Goal: Task Accomplishment & Management: Use online tool/utility

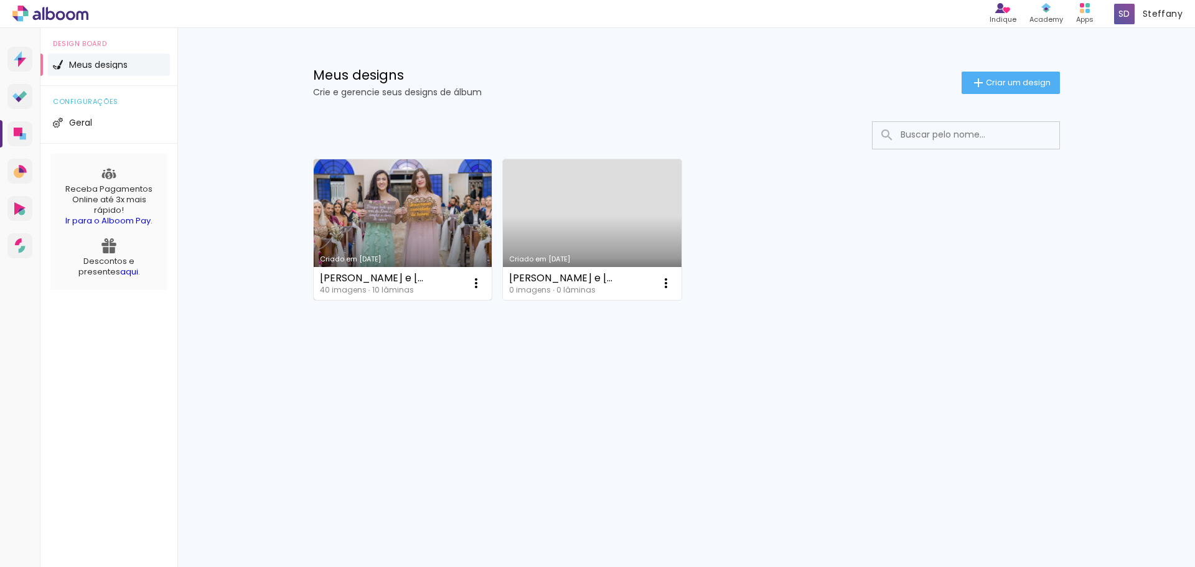
click at [407, 204] on link "Criado em [DATE]" at bounding box center [403, 229] width 179 height 141
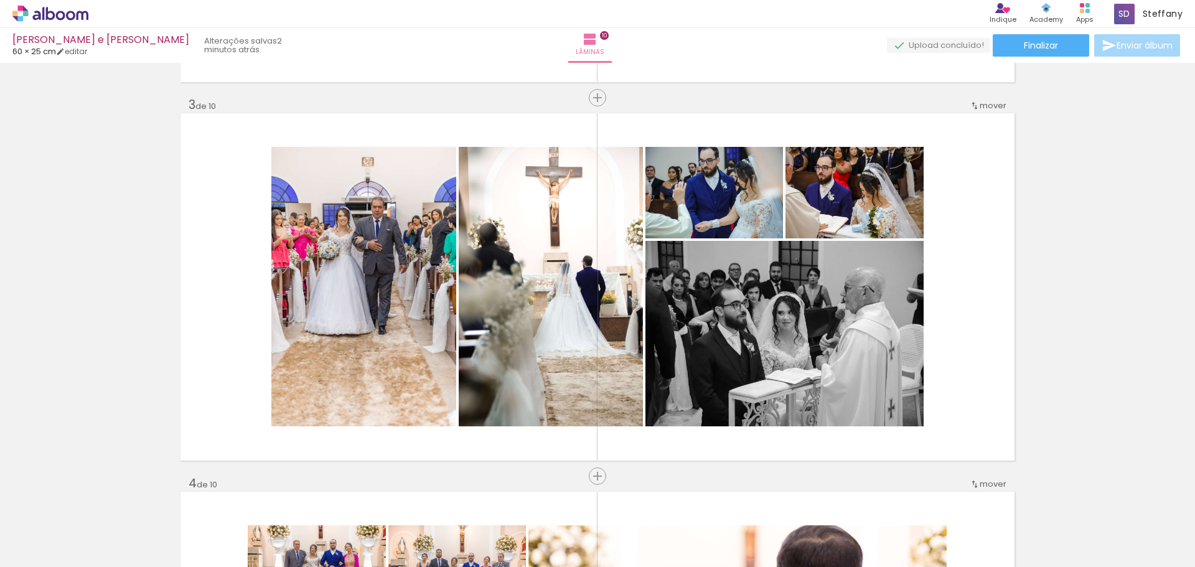
scroll to position [747, 0]
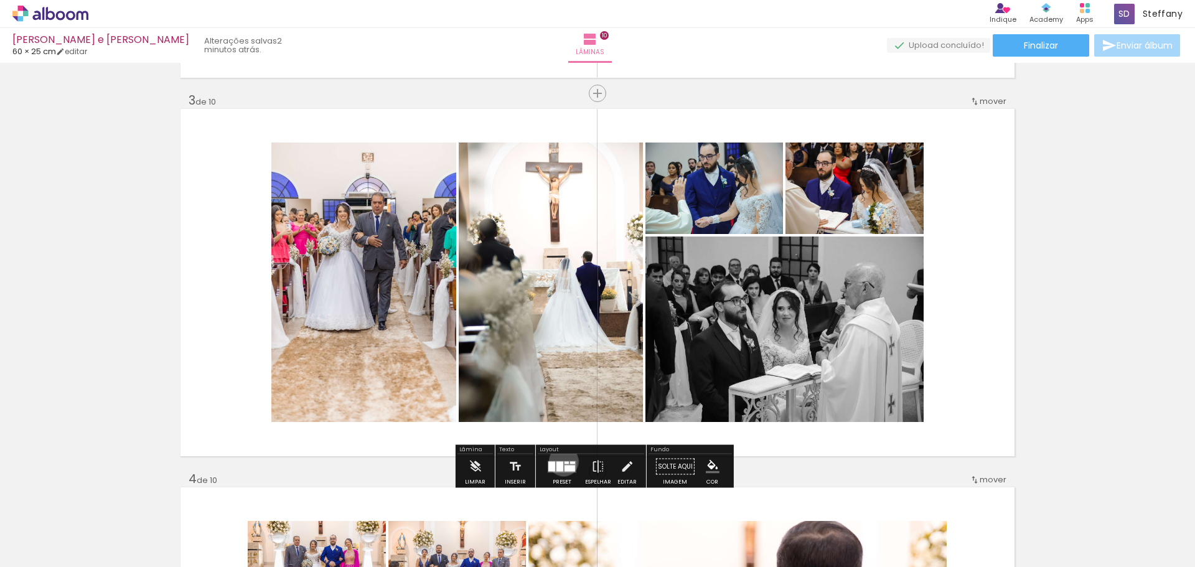
click at [561, 461] on quentale-layouter at bounding box center [562, 467] width 29 height 12
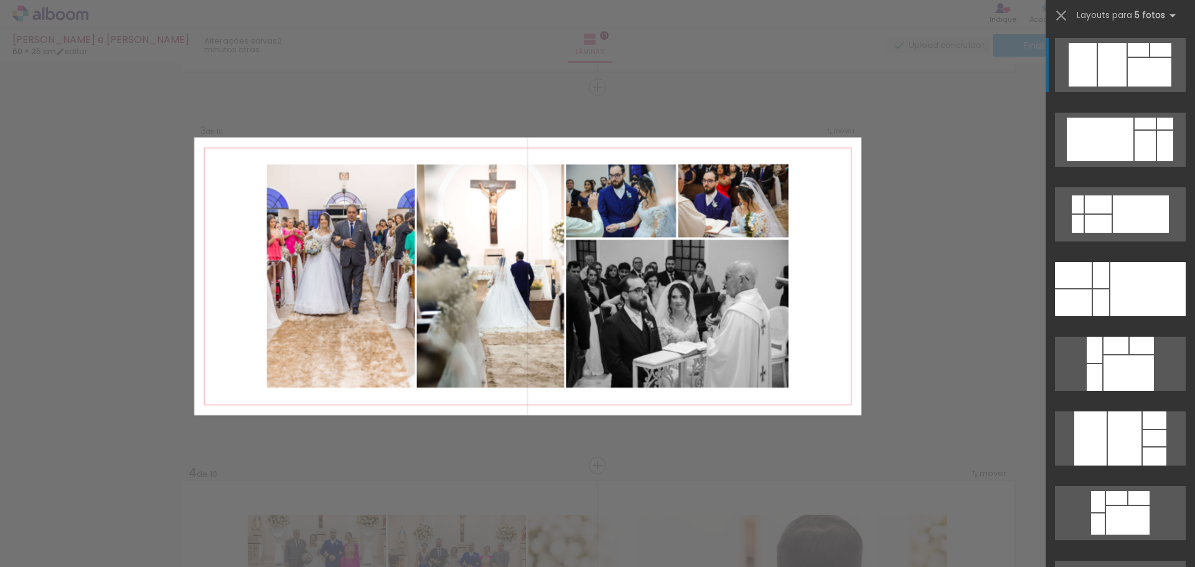
scroll to position [754, 0]
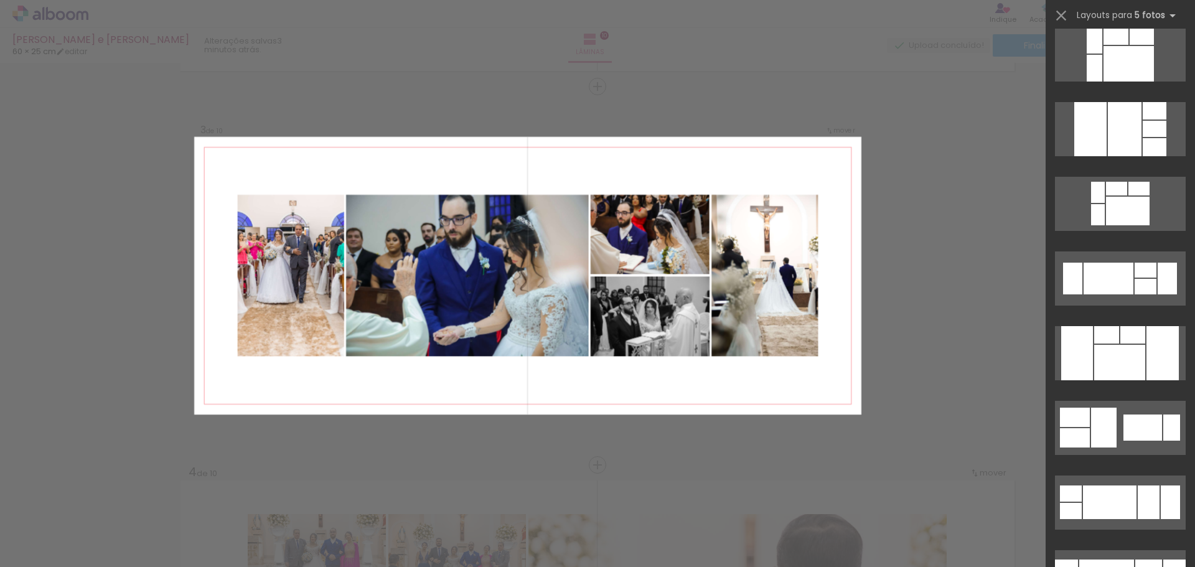
scroll to position [311, 0]
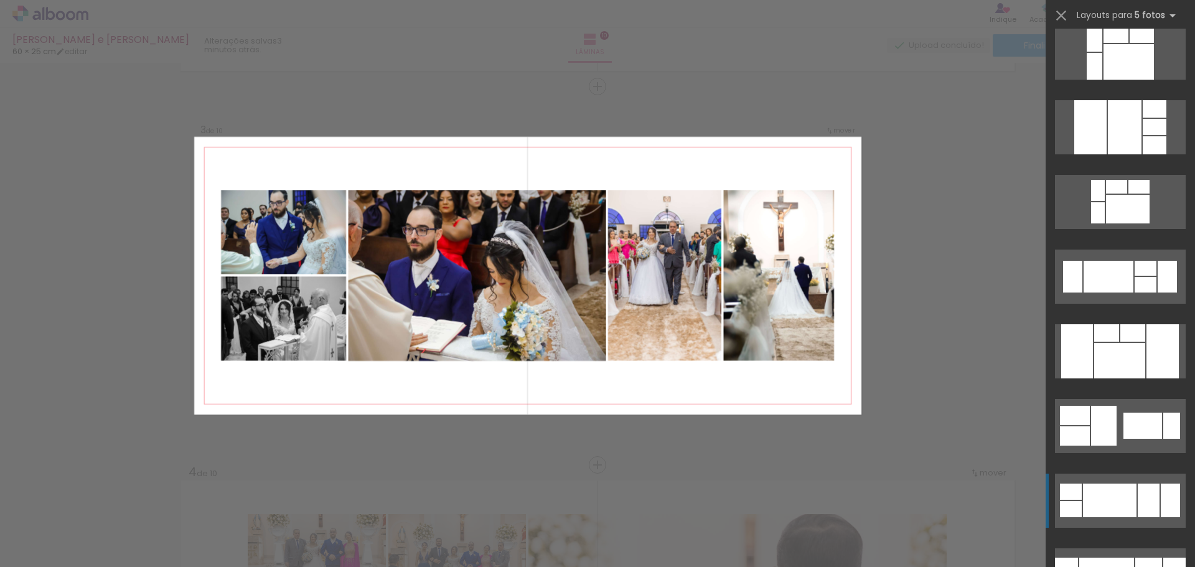
click at [1083, 494] on div at bounding box center [1110, 501] width 54 height 34
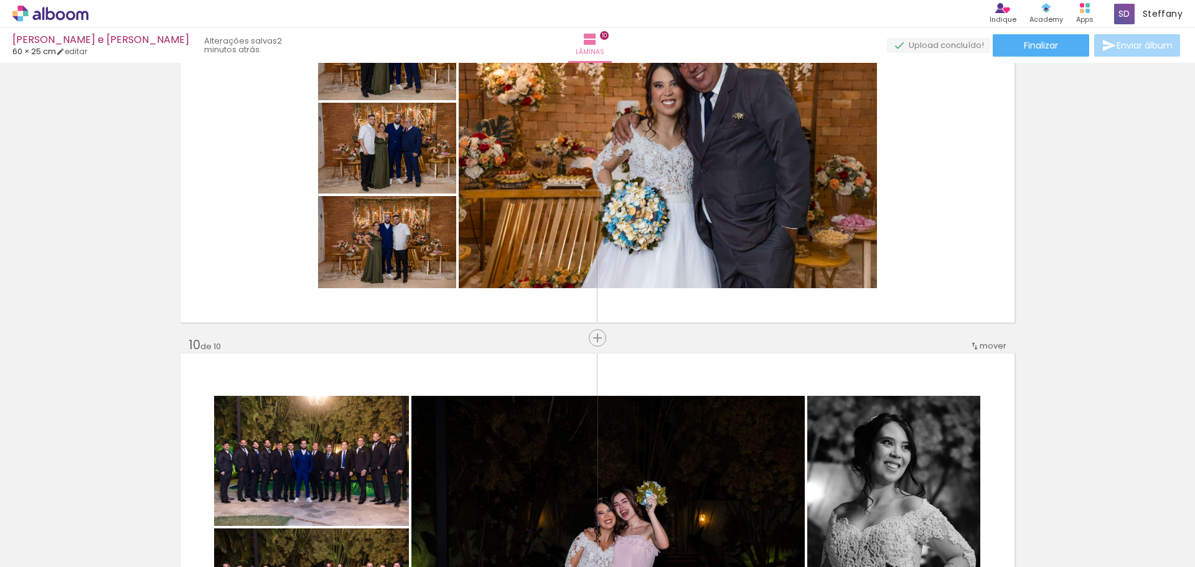
scroll to position [2975, 0]
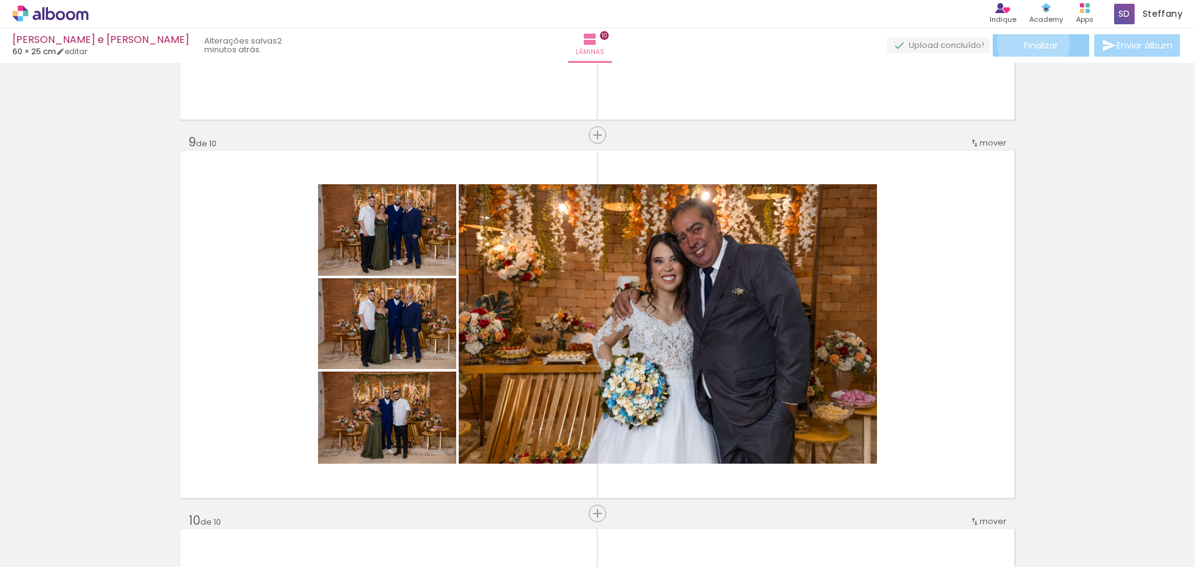
click at [1029, 44] on span "Finalizar" at bounding box center [1041, 45] width 34 height 9
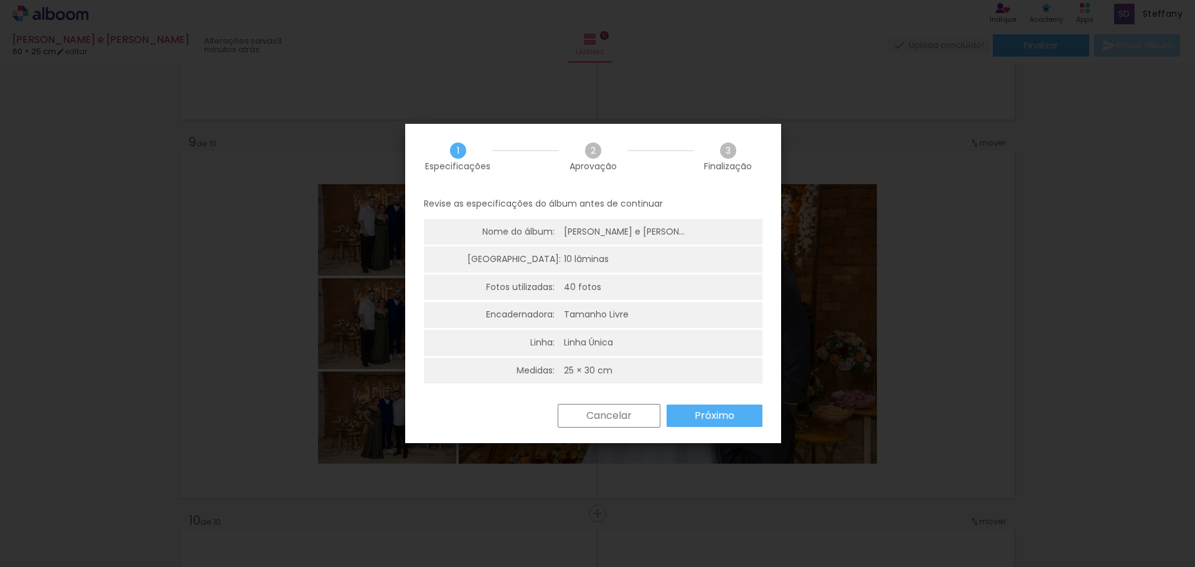
click at [0, 0] on slot "Cancelar" at bounding box center [0, 0] width 0 height 0
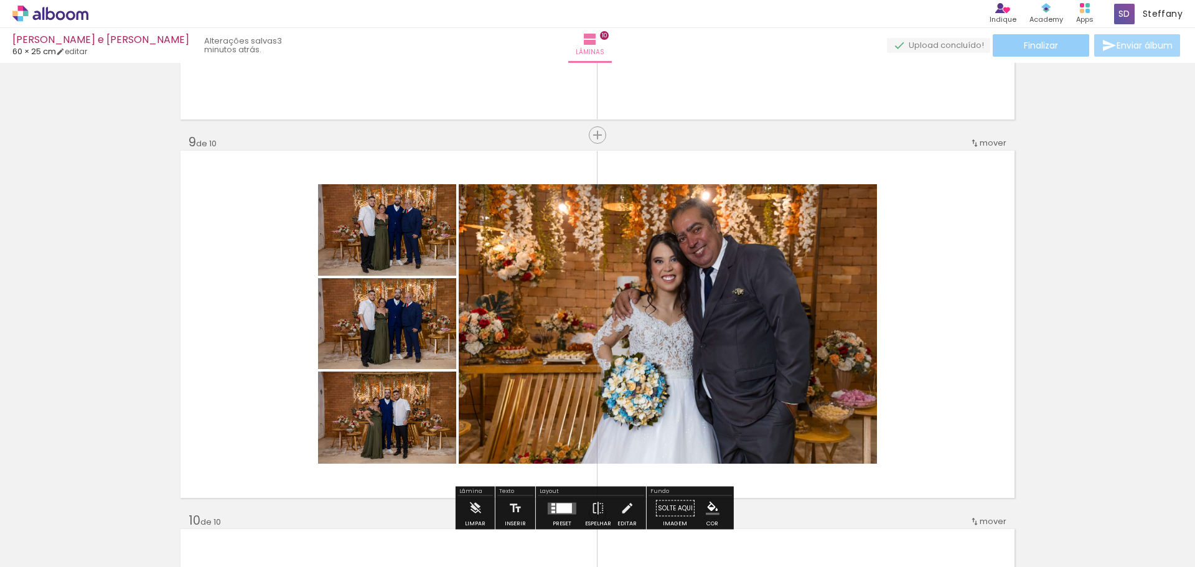
click at [1034, 44] on span "Finalizar" at bounding box center [1041, 45] width 34 height 9
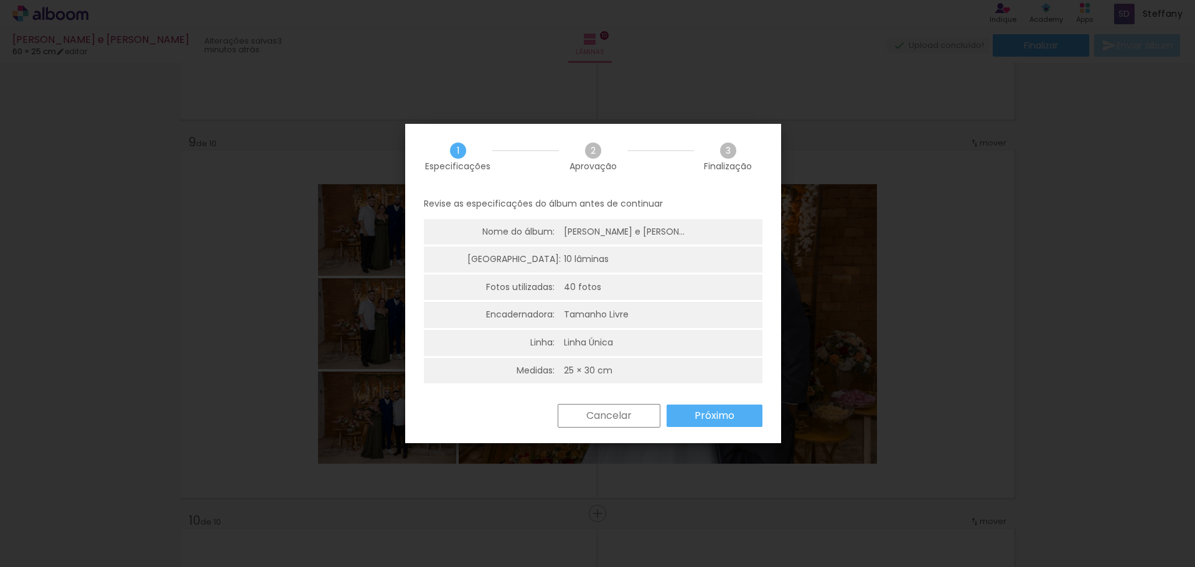
click at [0, 0] on slot "Próximo" at bounding box center [0, 0] width 0 height 0
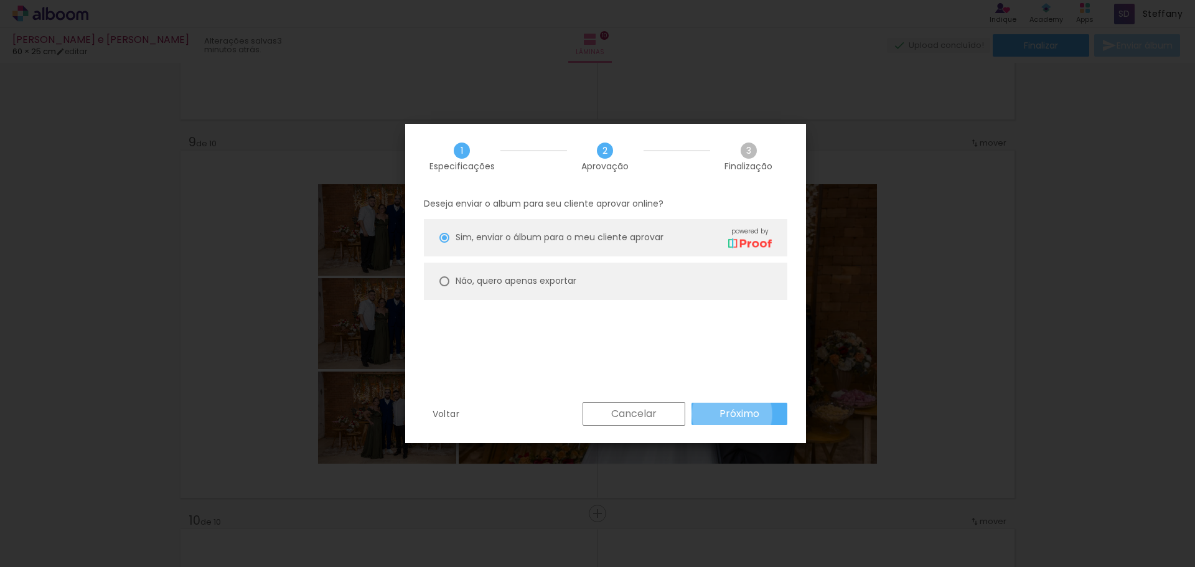
click at [0, 0] on slot "Próximo" at bounding box center [0, 0] width 0 height 0
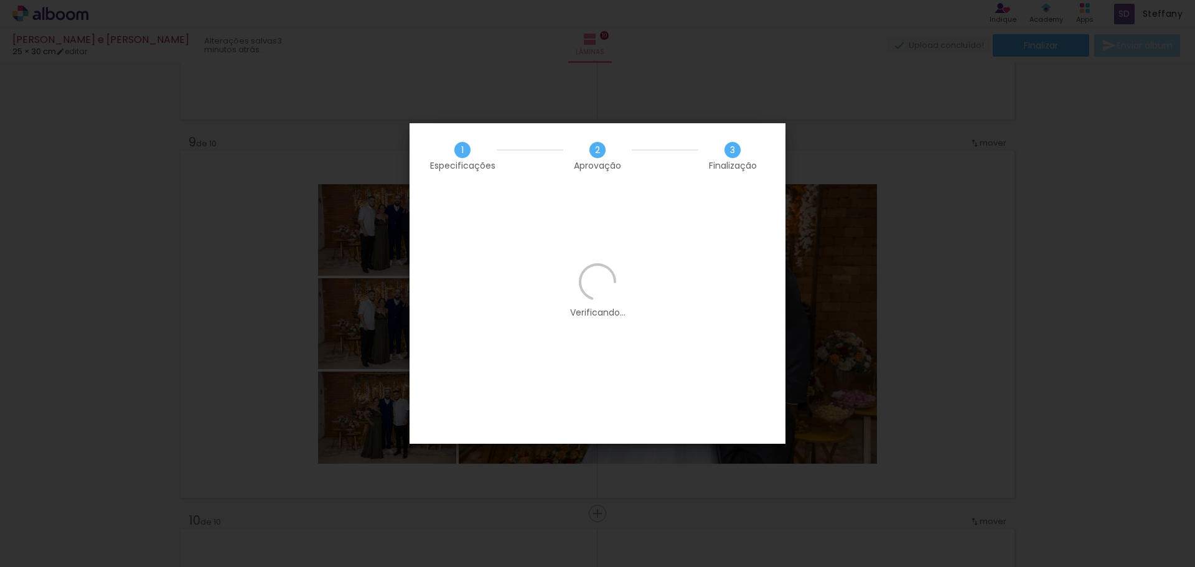
scroll to position [0, 0]
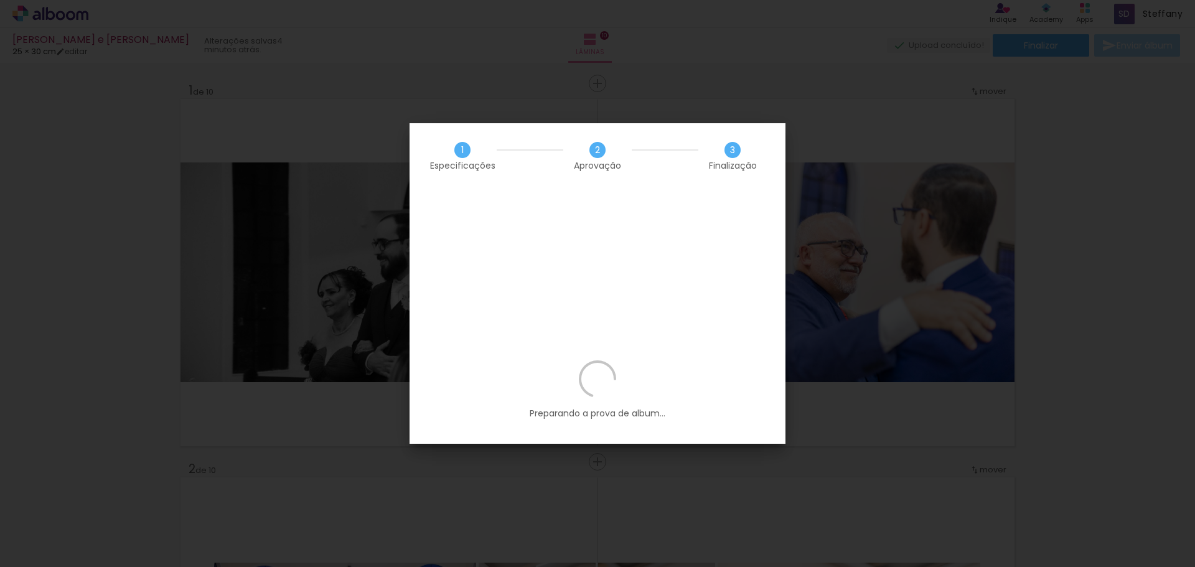
scroll to position [2975, 0]
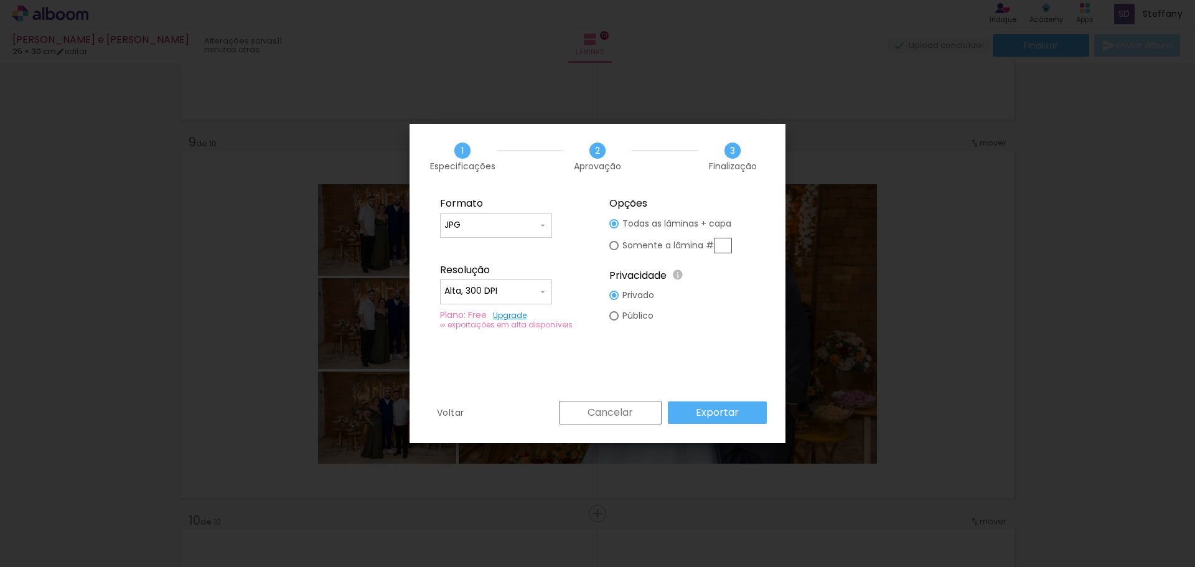
click at [612, 246] on div at bounding box center [613, 245] width 9 height 9
type paper-radio-button "on"
click at [0, 0] on slot "Exportar" at bounding box center [0, 0] width 0 height 0
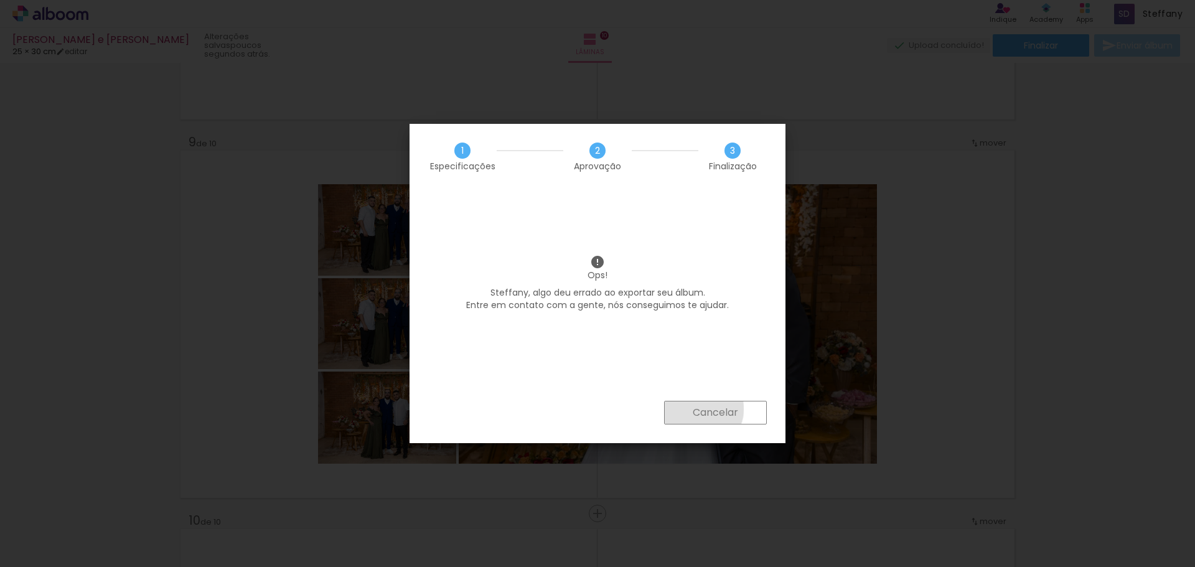
click at [0, 0] on slot "Cancelar" at bounding box center [0, 0] width 0 height 0
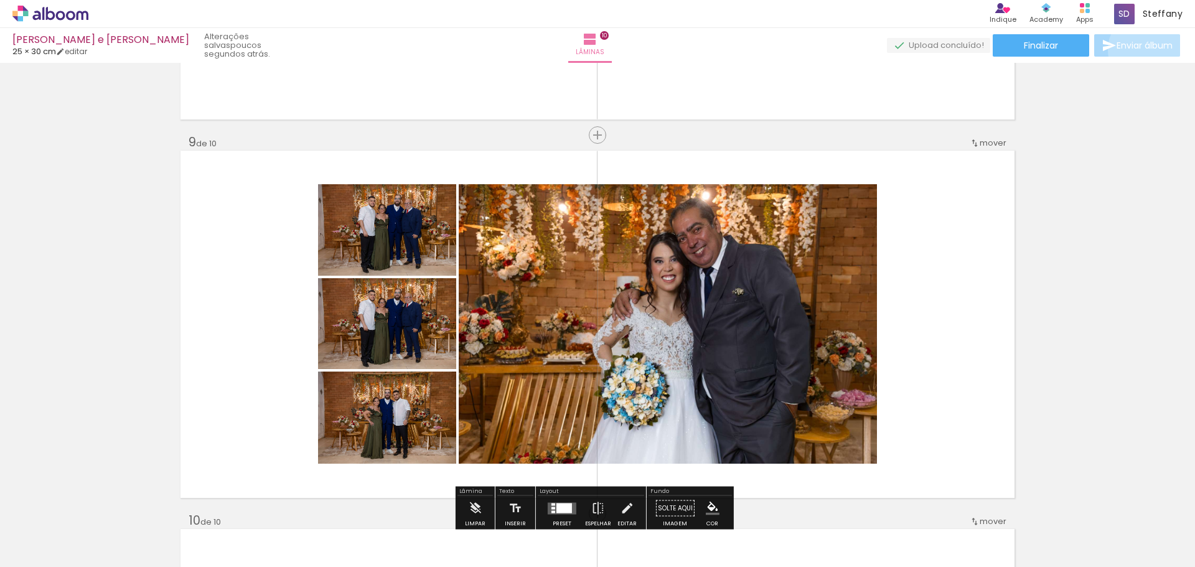
click at [1142, 50] on span "Enviar álbum" at bounding box center [1144, 45] width 56 height 9
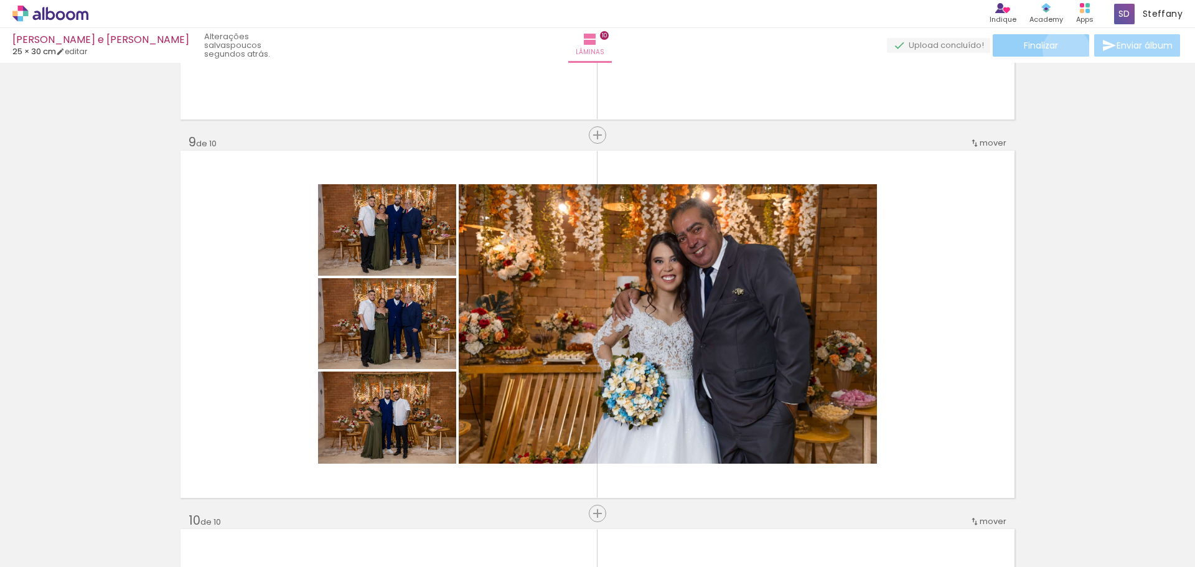
click at [1062, 50] on paper-button "Finalizar" at bounding box center [1041, 45] width 96 height 22
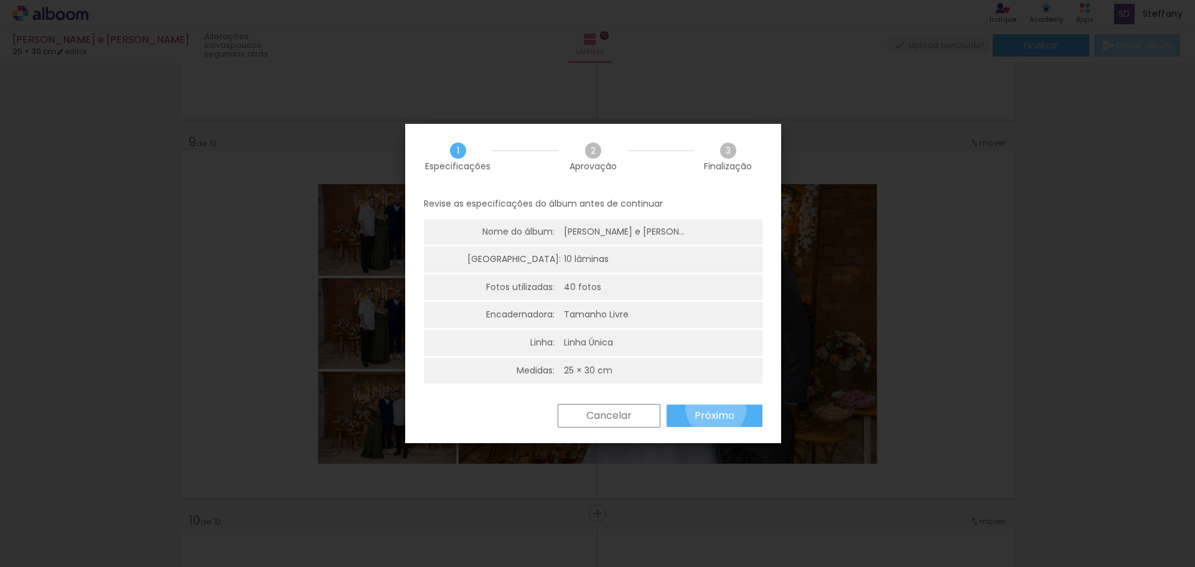
click at [716, 408] on paper-button "Próximo" at bounding box center [715, 416] width 96 height 22
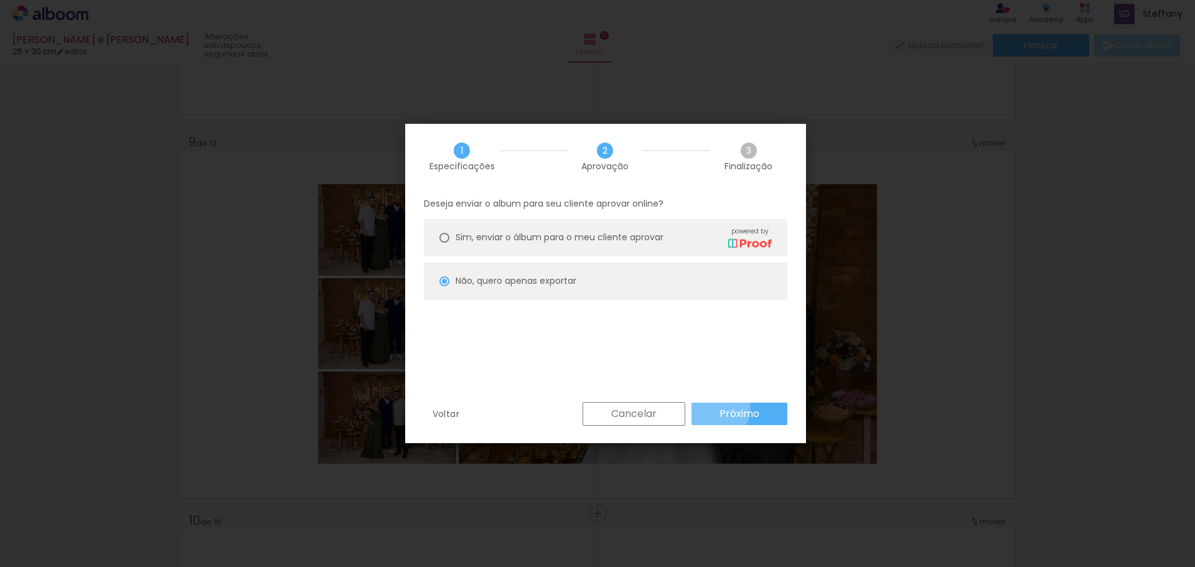
click at [716, 408] on paper-button "Próximo" at bounding box center [739, 414] width 96 height 22
type input "Alta, 300 DPI"
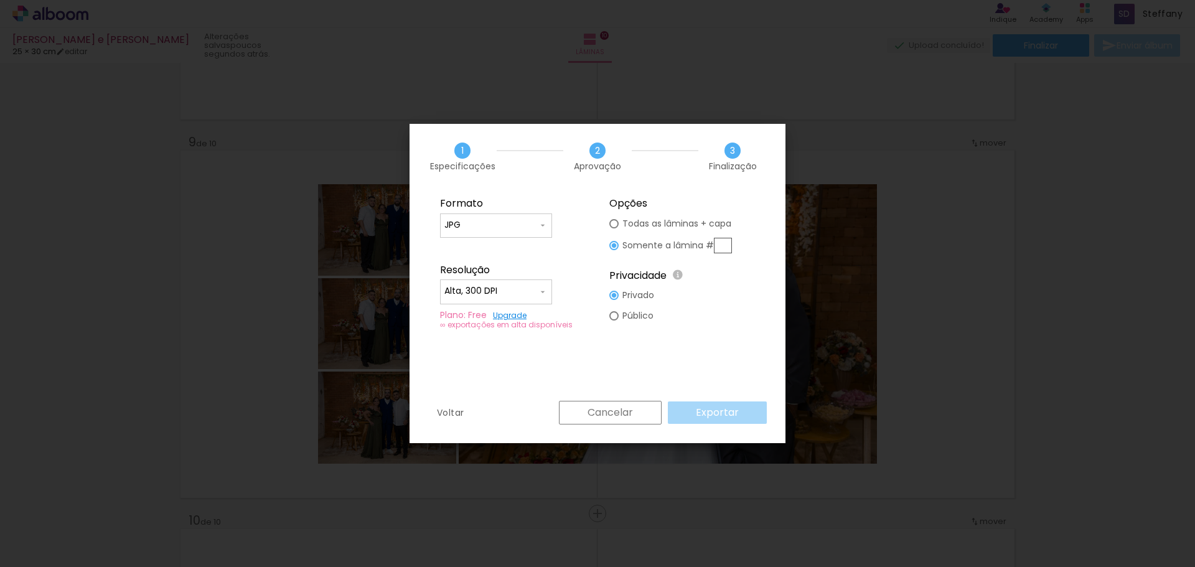
click at [0, 0] on slot "Público" at bounding box center [0, 0] width 0 height 0
type paper-radio-button "on"
click at [727, 414] on div "Cancelar Exportar" at bounding box center [660, 413] width 214 height 24
click at [728, 246] on input "text" at bounding box center [723, 246] width 18 height 16
type input "10"
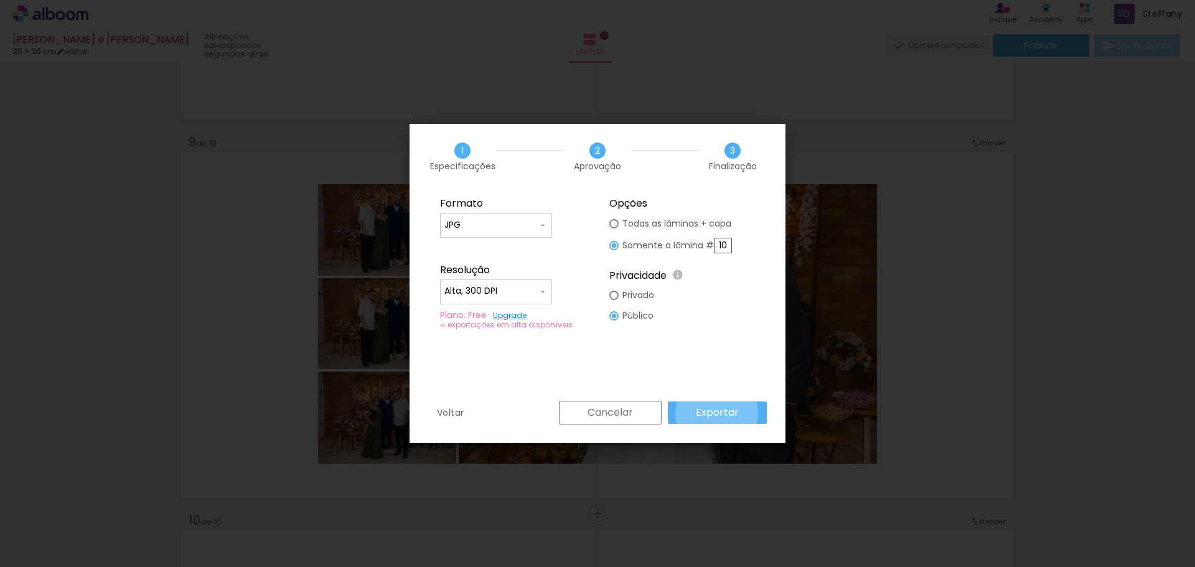
click at [0, 0] on slot "Exportar" at bounding box center [0, 0] width 0 height 0
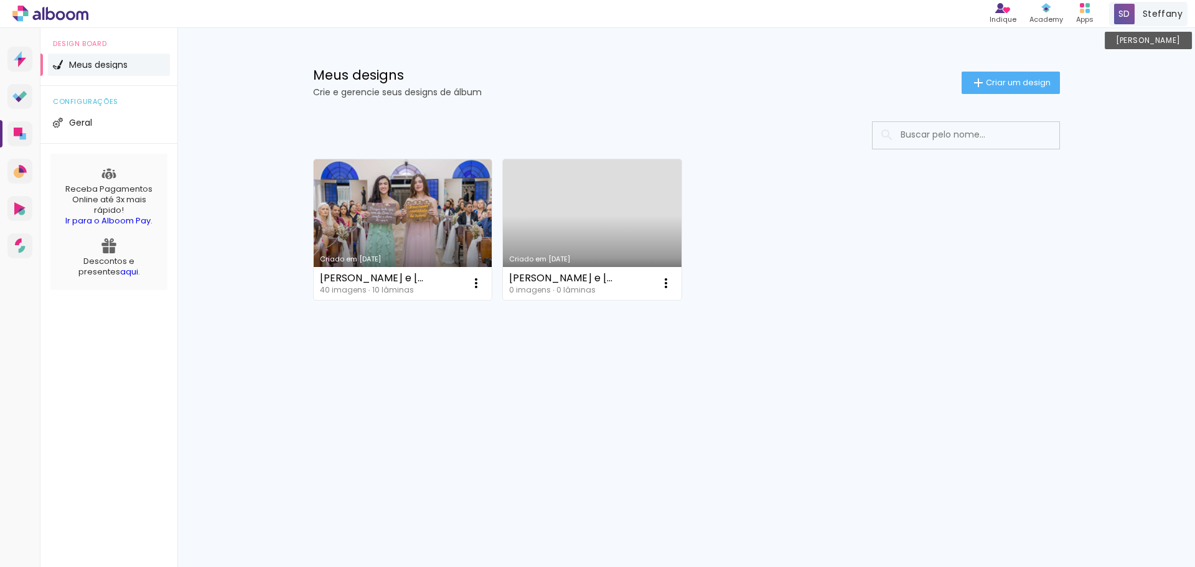
click at [1154, 17] on span "Steffany" at bounding box center [1163, 13] width 40 height 13
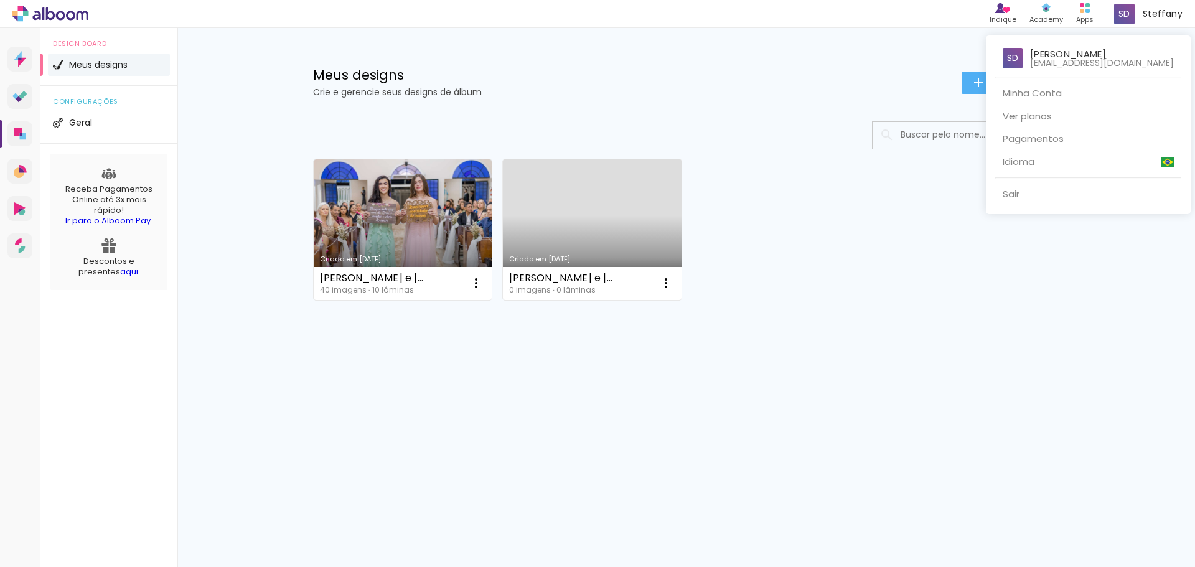
click at [996, 283] on div at bounding box center [597, 283] width 1195 height 567
